Goal: Task Accomplishment & Management: Use online tool/utility

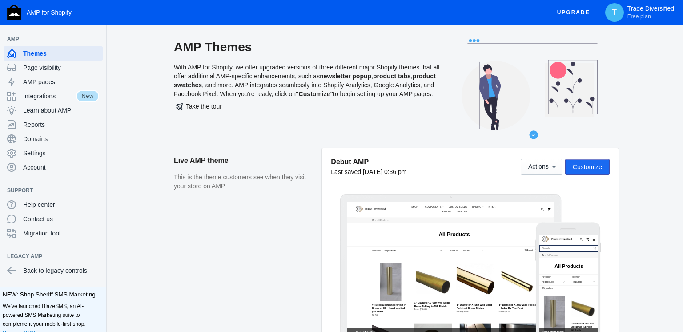
click at [579, 166] on span "Customize" at bounding box center [587, 166] width 29 height 7
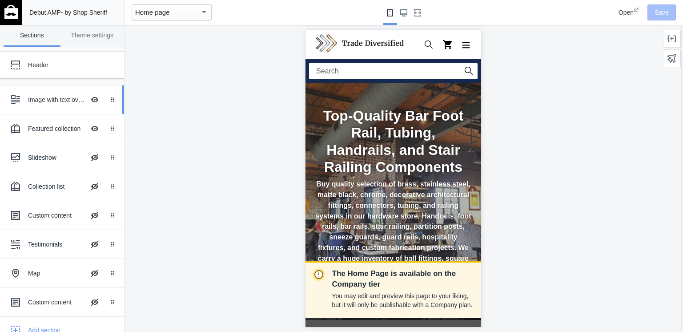
click at [67, 97] on div "Image with text overlay" at bounding box center [56, 99] width 57 height 9
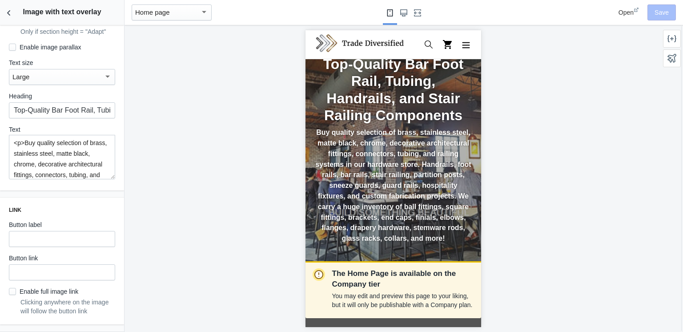
scroll to position [323, 0]
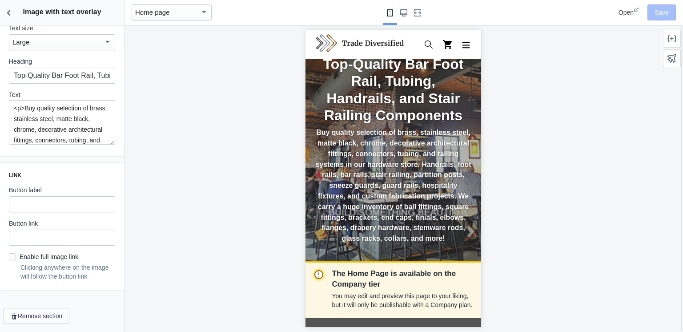
drag, startPoint x: 34, startPoint y: 107, endPoint x: 25, endPoint y: 106, distance: 8.9
click at [25, 106] on textarea "<p>Buy quality selection of brass, stainless steel, matte black, chrome, decora…" at bounding box center [62, 122] width 106 height 44
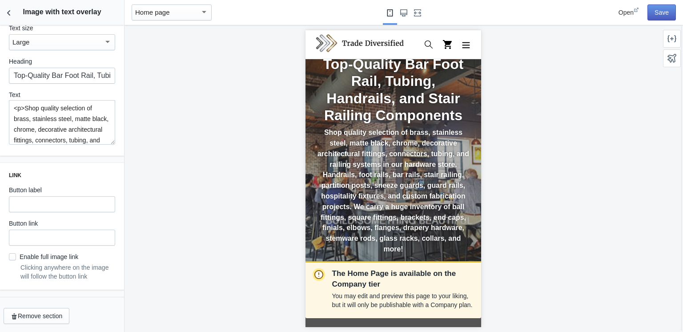
type textarea "<p>Shop quality selection of brass, stainless steel, matte black, chrome, decor…"
drag, startPoint x: 663, startPoint y: 13, endPoint x: 659, endPoint y: 18, distance: 6.0
click at [660, 16] on button "Save" at bounding box center [662, 12] width 28 height 16
